Goal: Task Accomplishment & Management: Manage account settings

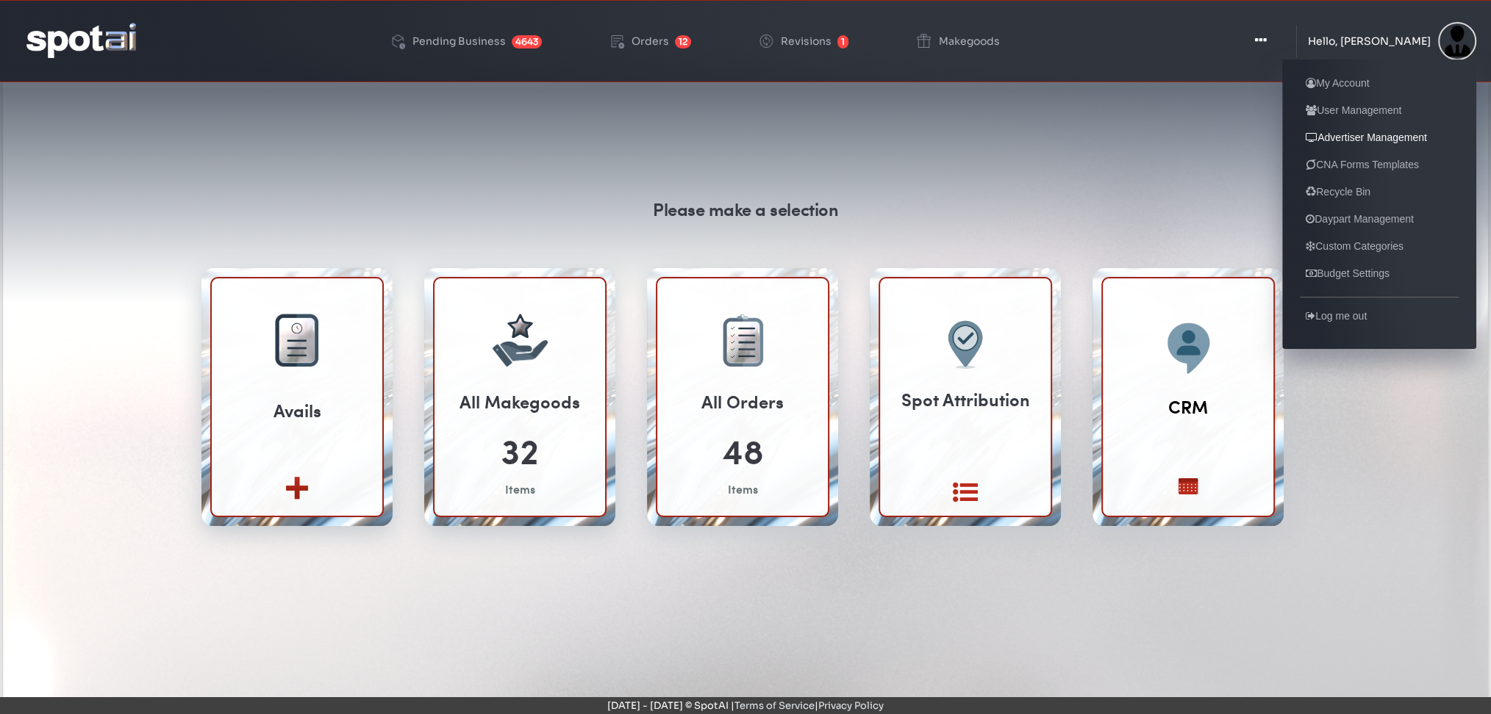
click at [1347, 133] on link "Advertiser Management" at bounding box center [1366, 138] width 133 height 18
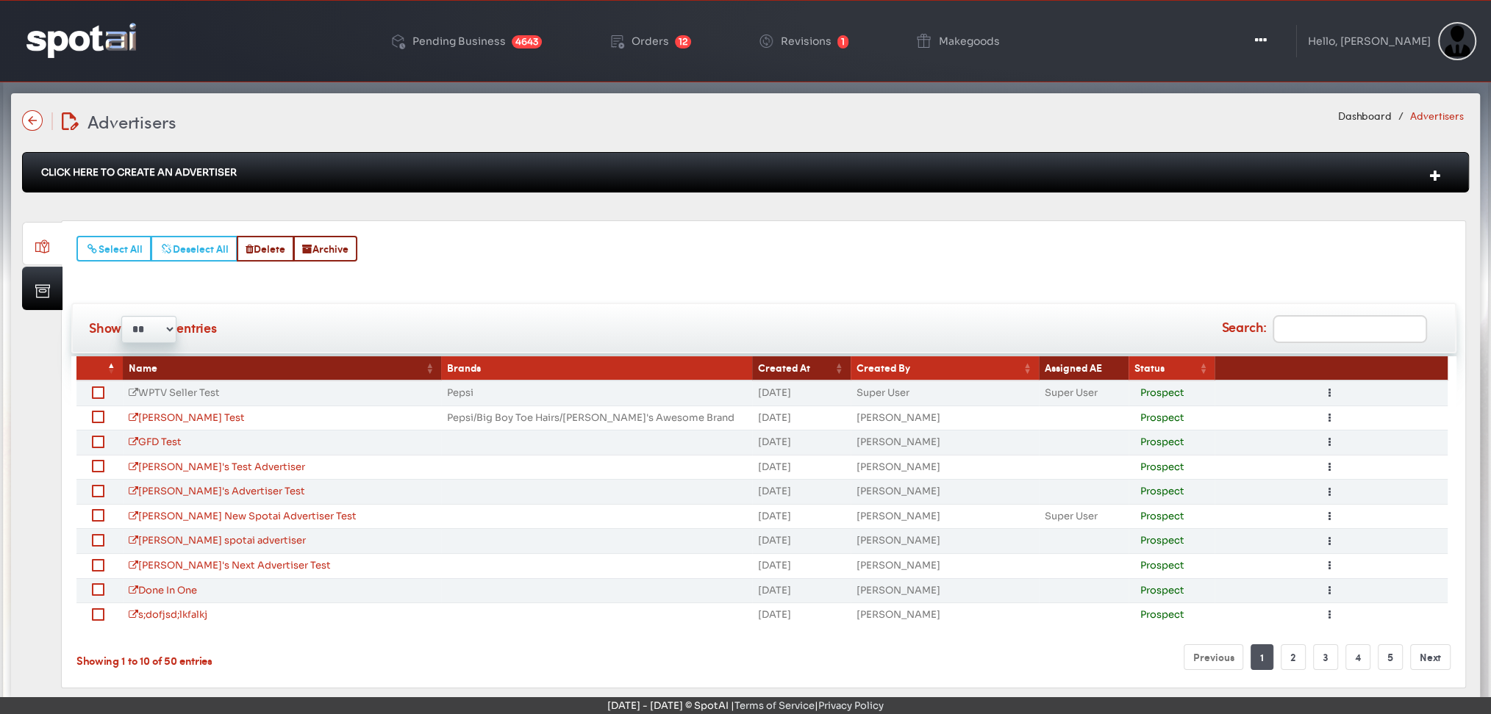
click at [197, 389] on link "WPTV Seller Test" at bounding box center [174, 393] width 91 height 12
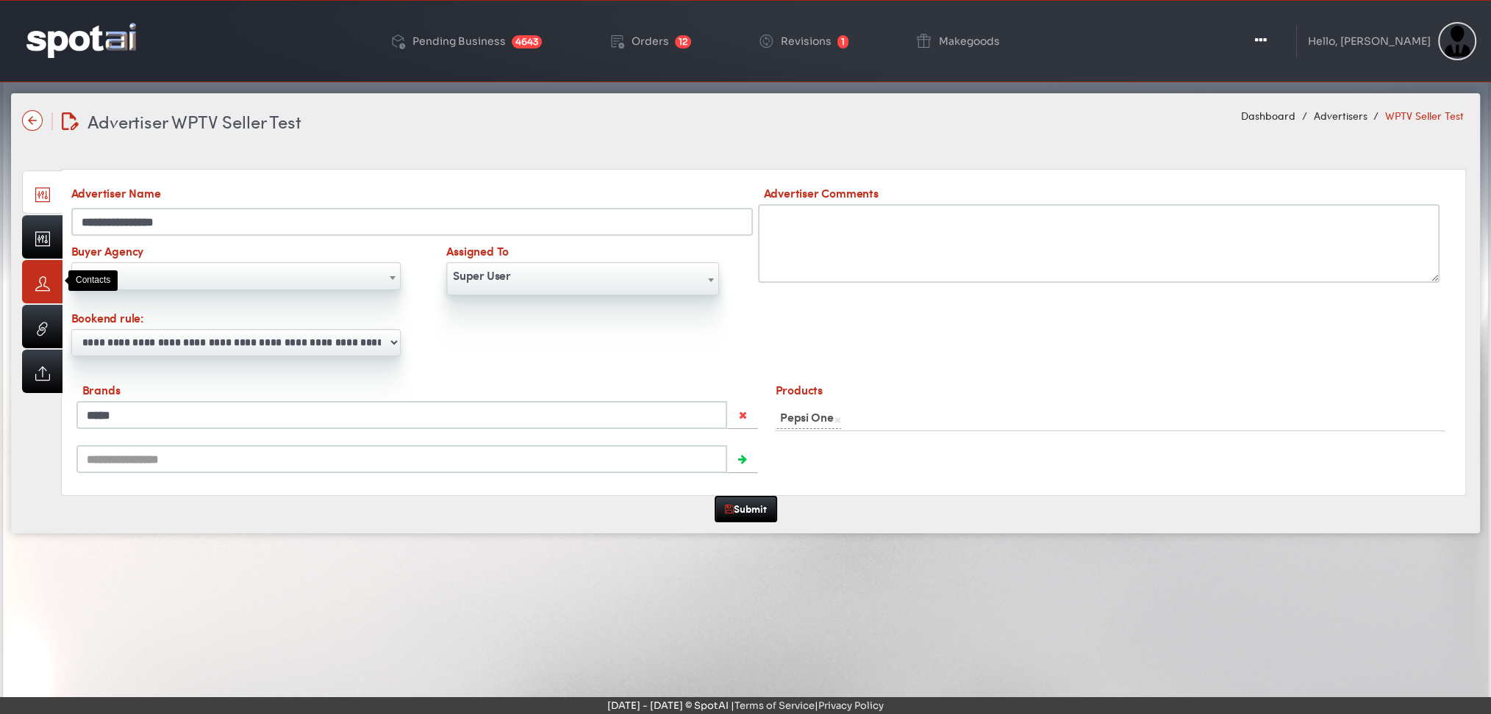
click at [43, 281] on link at bounding box center [42, 281] width 40 height 43
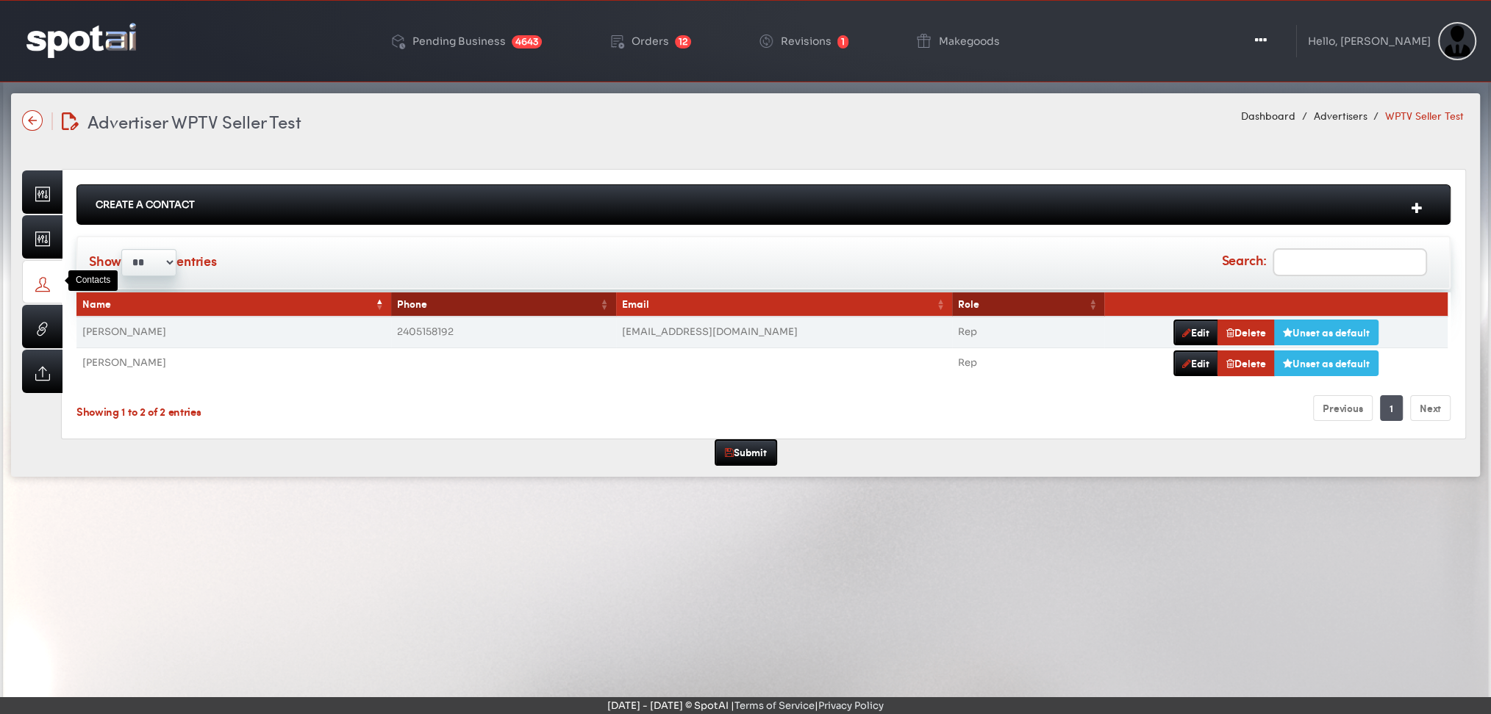
click at [43, 281] on link at bounding box center [42, 281] width 40 height 43
click at [1173, 326] on link "Edit" at bounding box center [1195, 333] width 45 height 26
